Goal: Transaction & Acquisition: Subscribe to service/newsletter

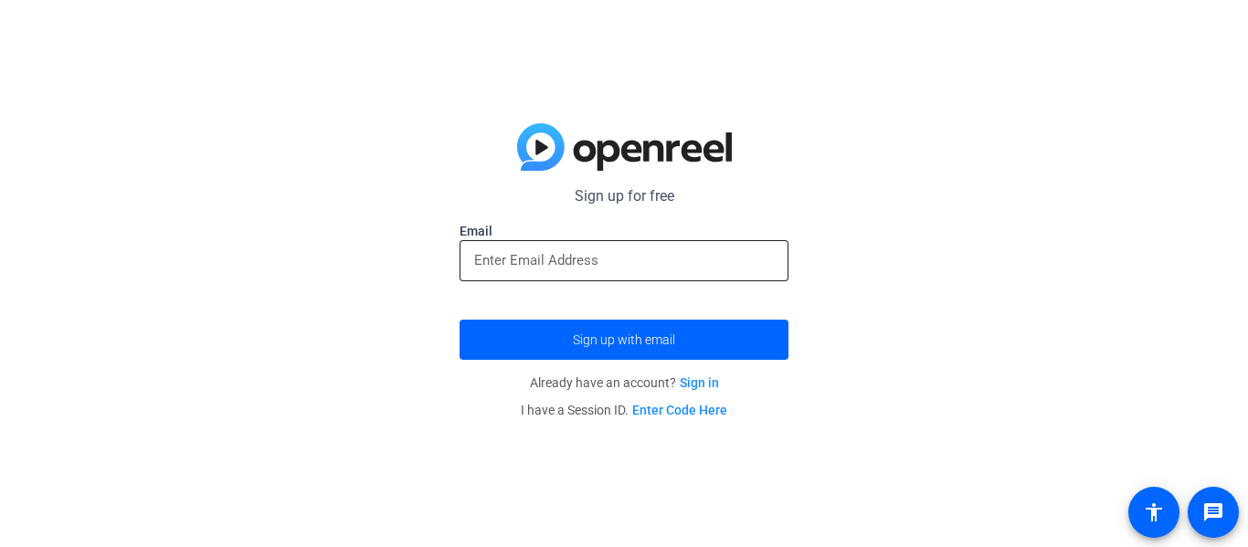
click at [709, 255] on input "email" at bounding box center [624, 260] width 300 height 22
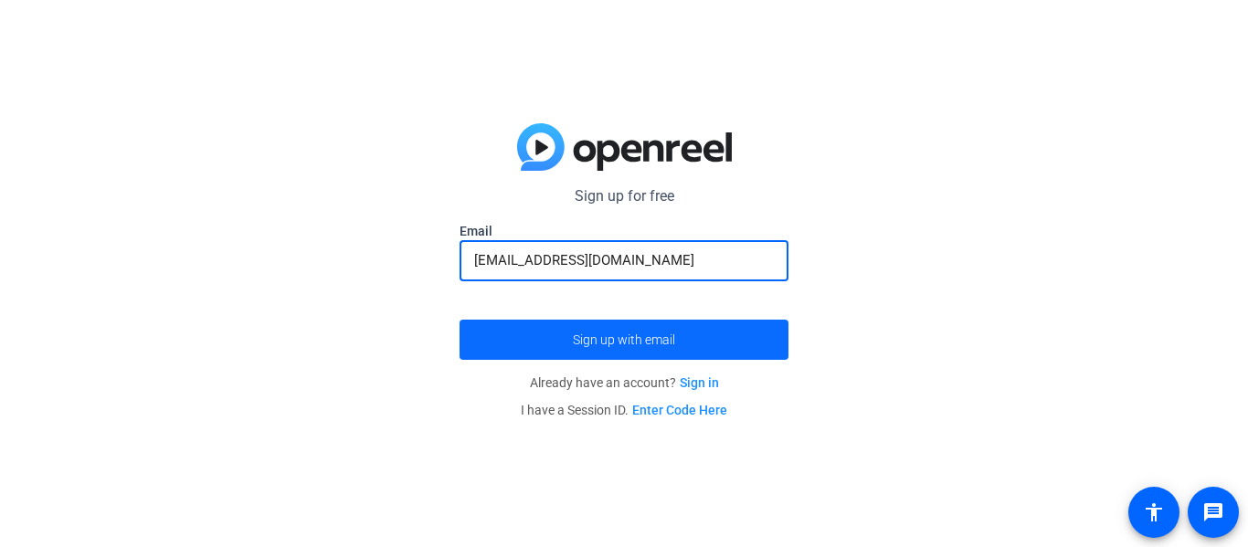
type input "[EMAIL_ADDRESS][DOMAIN_NAME]"
click at [664, 340] on span "Sign up with email" at bounding box center [624, 340] width 102 height 0
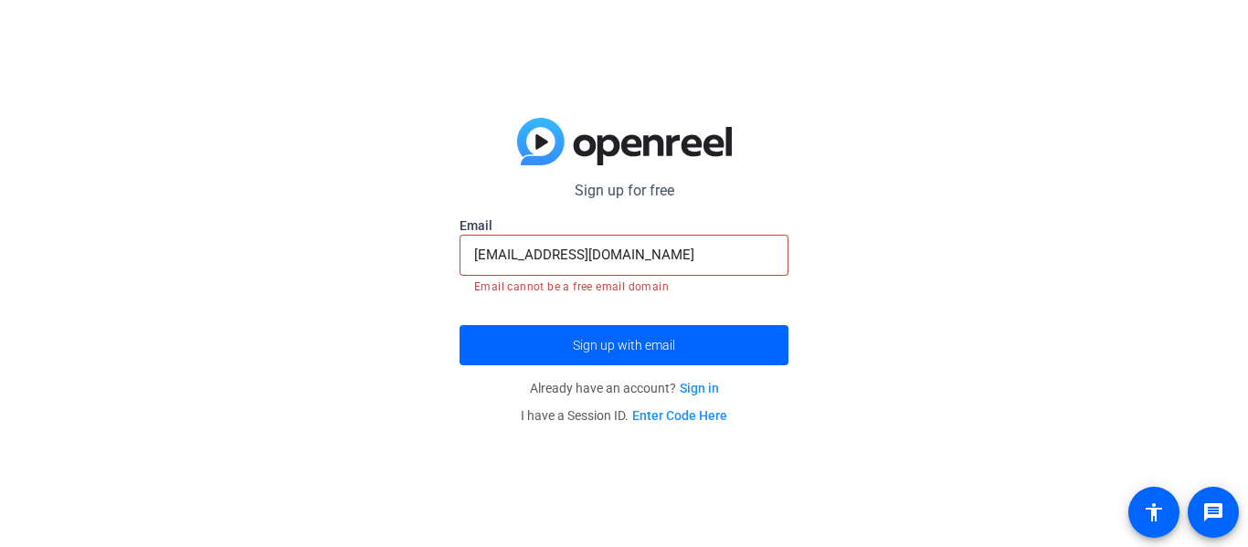
click at [690, 392] on link "Sign in" at bounding box center [699, 388] width 39 height 15
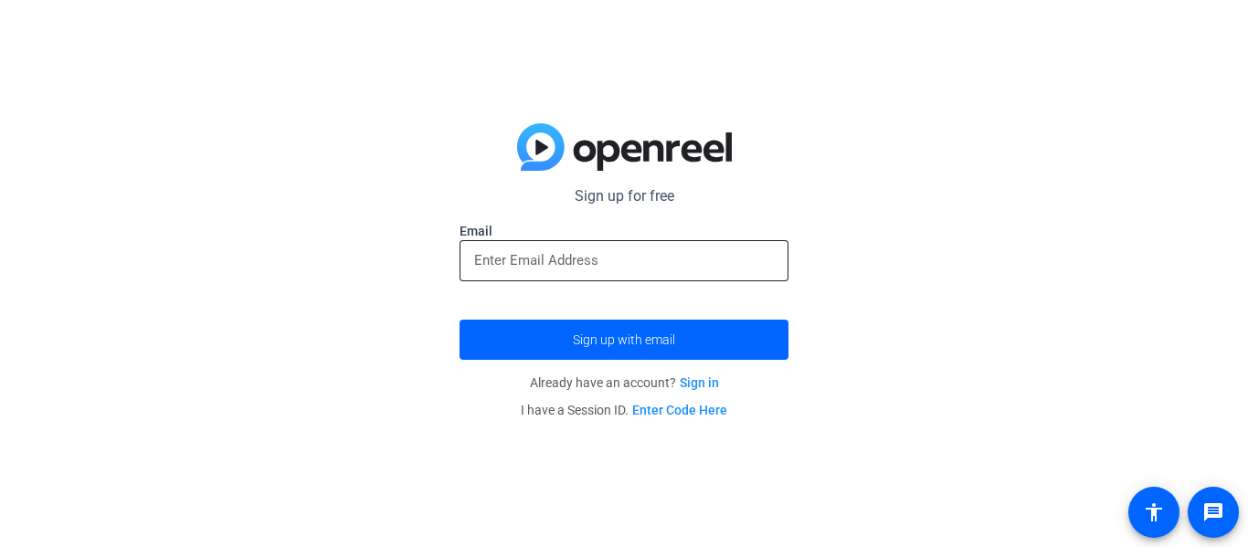
click at [687, 259] on input "email" at bounding box center [624, 260] width 300 height 22
type input "[EMAIL_ADDRESS][DOMAIN_NAME]"
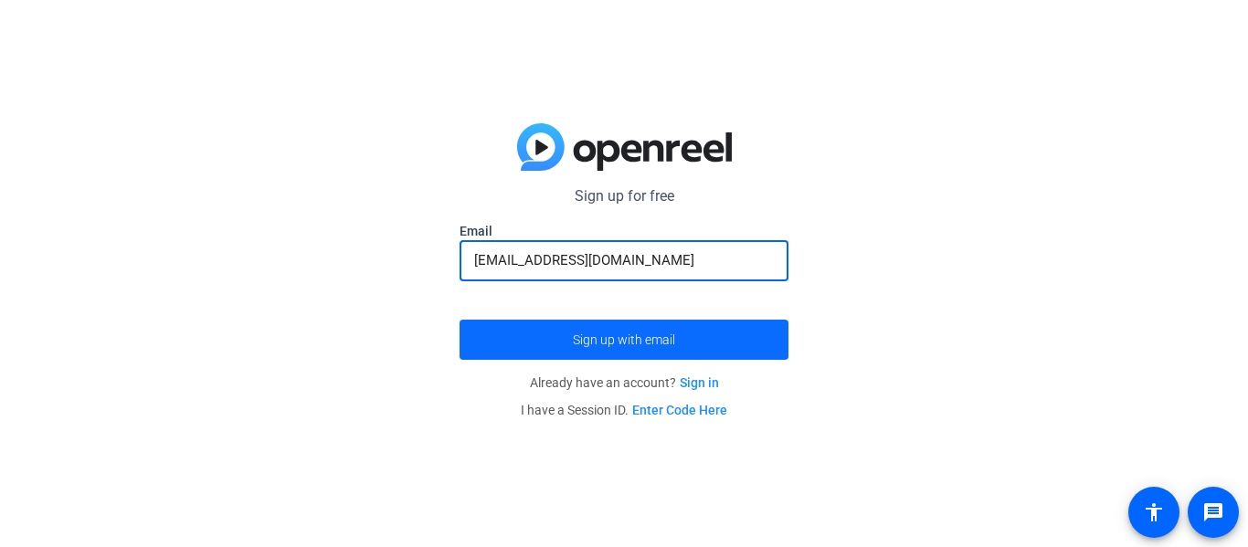
click at [657, 340] on span "Sign up with email" at bounding box center [624, 340] width 102 height 0
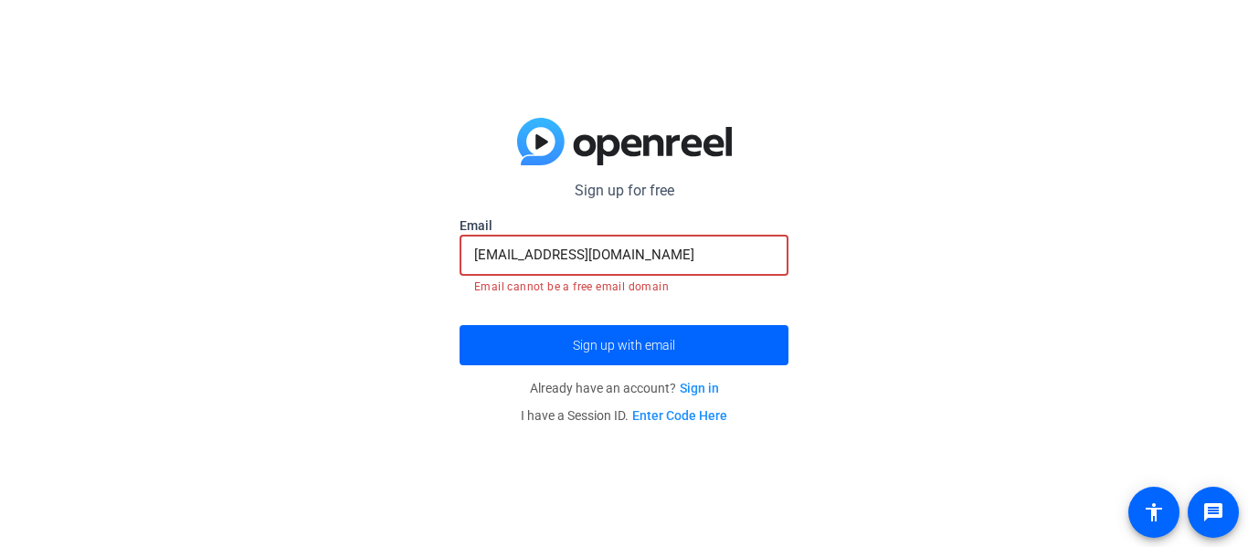
drag, startPoint x: 704, startPoint y: 257, endPoint x: 465, endPoint y: 267, distance: 239.5
click at [465, 267] on div "[EMAIL_ADDRESS][DOMAIN_NAME]" at bounding box center [623, 255] width 329 height 41
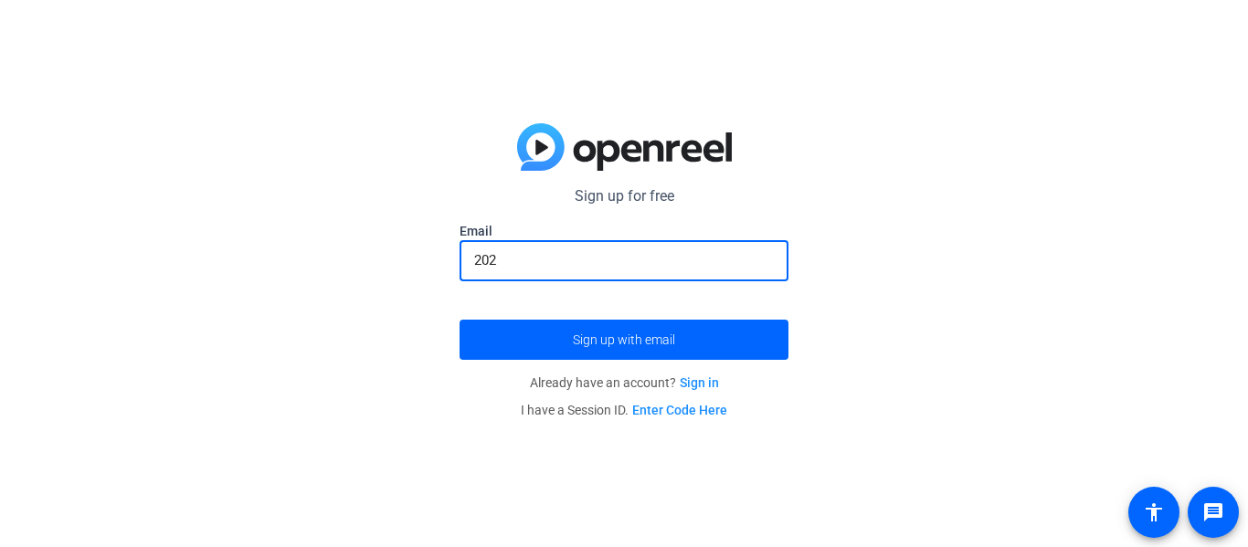
type input "2029"
